Goal: Information Seeking & Learning: Understand process/instructions

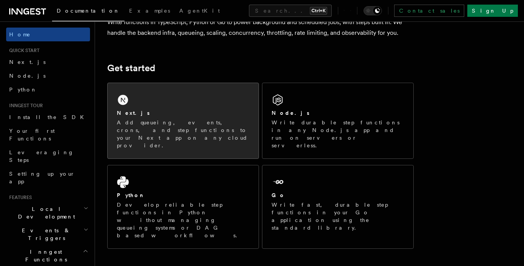
click at [153, 117] on div "Next.js Add queueing, events, crons, and step functions to your Next app on any…" at bounding box center [183, 129] width 132 height 40
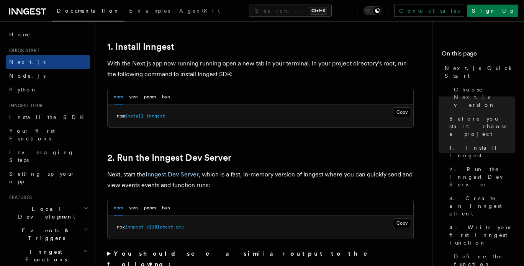
scroll to position [421, 0]
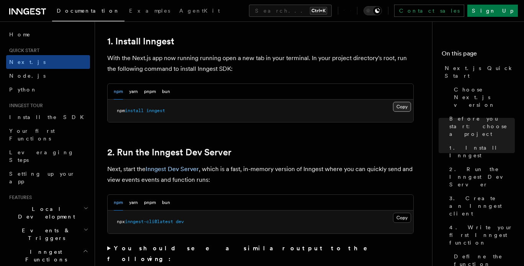
click at [404, 109] on button "Copy Copied" at bounding box center [402, 107] width 18 height 10
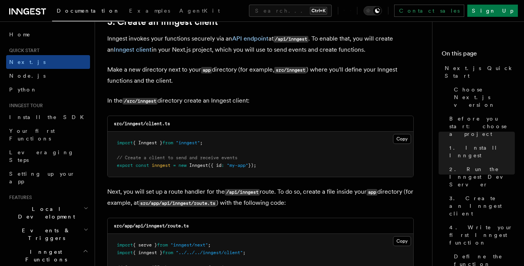
scroll to position [919, 0]
click at [406, 137] on button "Copy Copied" at bounding box center [402, 139] width 18 height 10
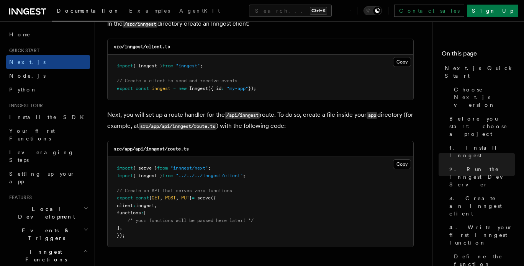
scroll to position [1034, 0]
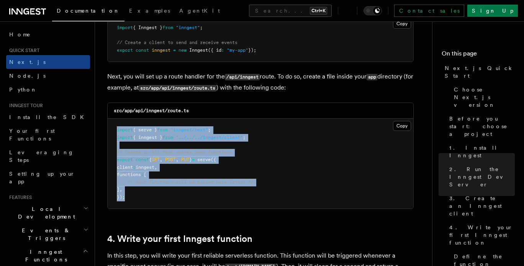
drag, startPoint x: 125, startPoint y: 198, endPoint x: 109, endPoint y: 133, distance: 67.1
click at [109, 133] on pre "import { serve } from "inngest/next" ; import { inngest } from "../../../innges…" at bounding box center [261, 164] width 306 height 90
copy code "import { serve } from "inngest/next" ; import { inngest } from "../../../innges…"
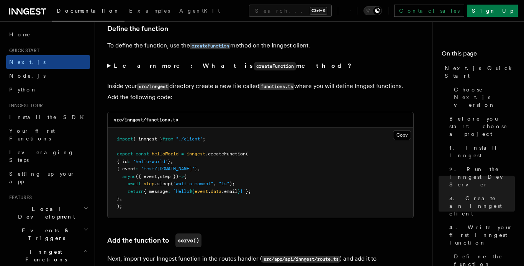
scroll to position [1340, 0]
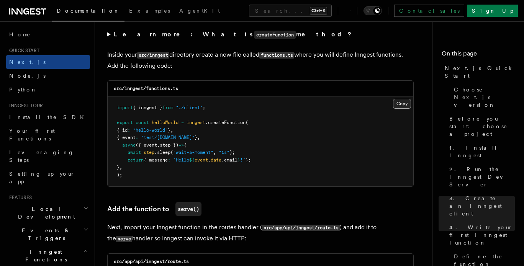
click at [400, 104] on button "Copy Copied" at bounding box center [402, 104] width 18 height 10
